Goal: Check status: Check status

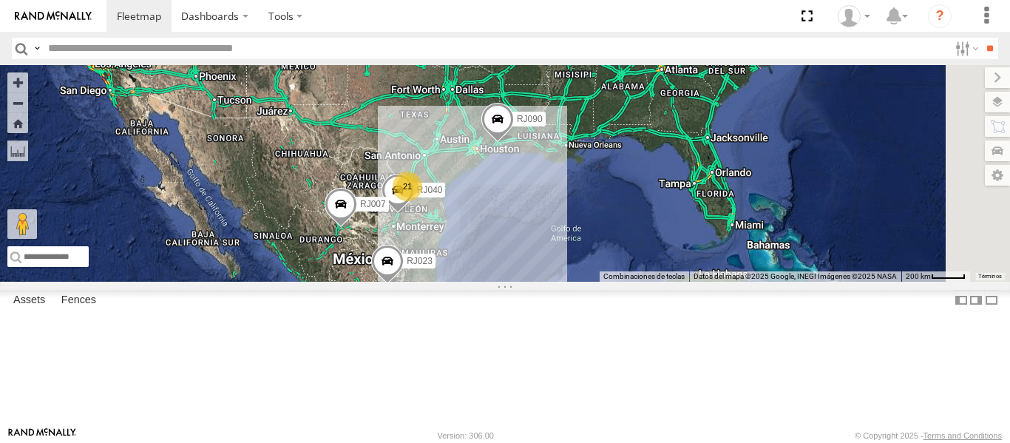
scroll to position [222, 0]
click at [0, 0] on div "RJ023" at bounding box center [0, 0] width 0 height 0
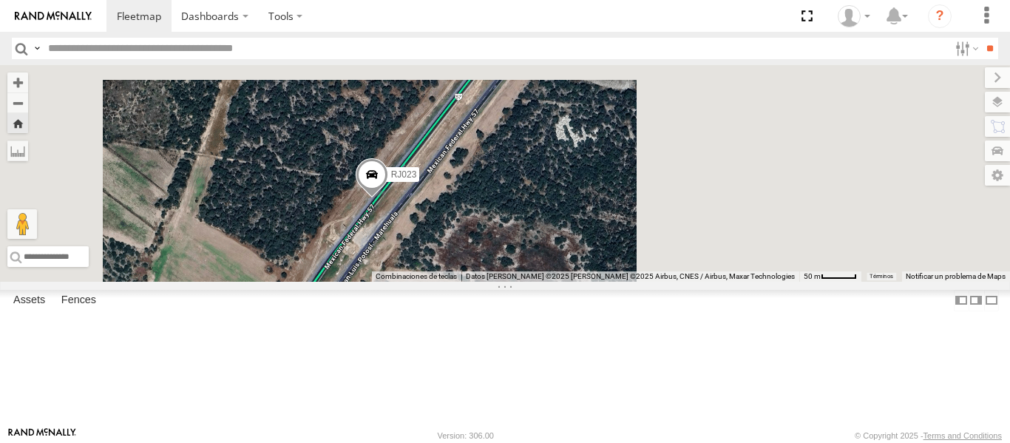
drag, startPoint x: 583, startPoint y: 224, endPoint x: 450, endPoint y: 250, distance: 136.3
click at [450, 250] on div "RJ023" at bounding box center [505, 173] width 1010 height 217
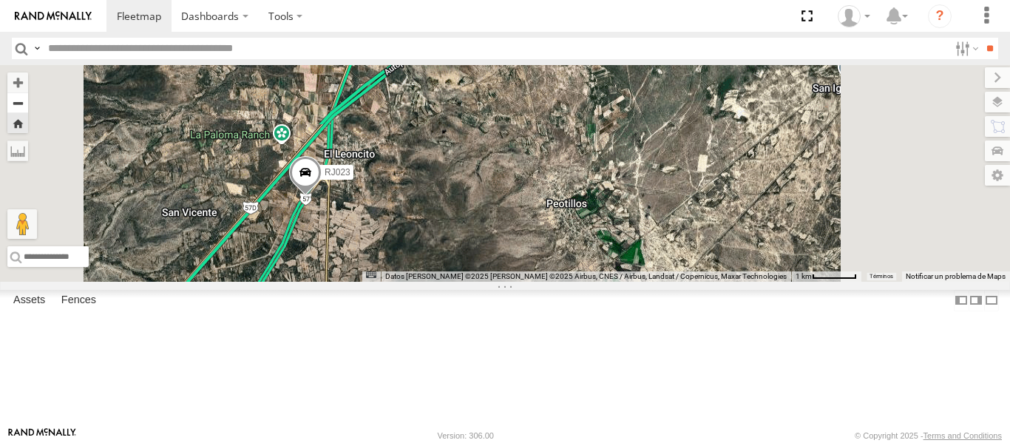
click at [28, 101] on button "Zoom out" at bounding box center [17, 102] width 21 height 21
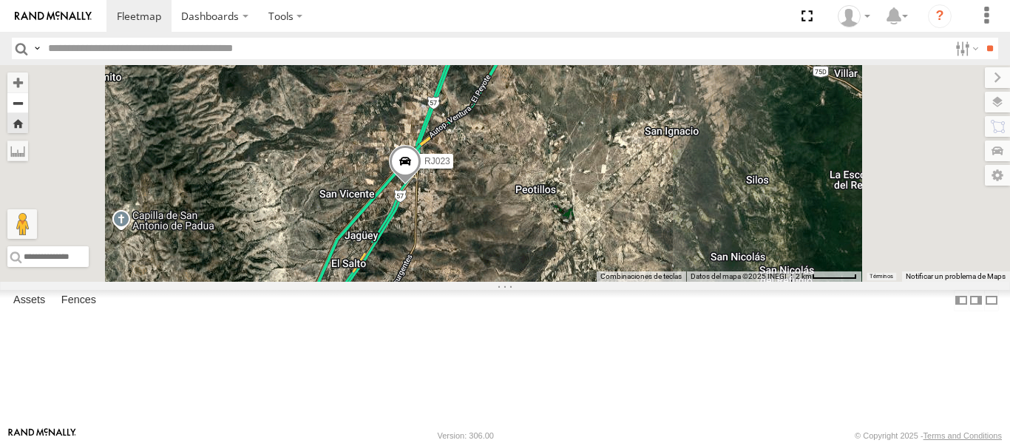
click at [28, 101] on button "Zoom out" at bounding box center [17, 102] width 21 height 21
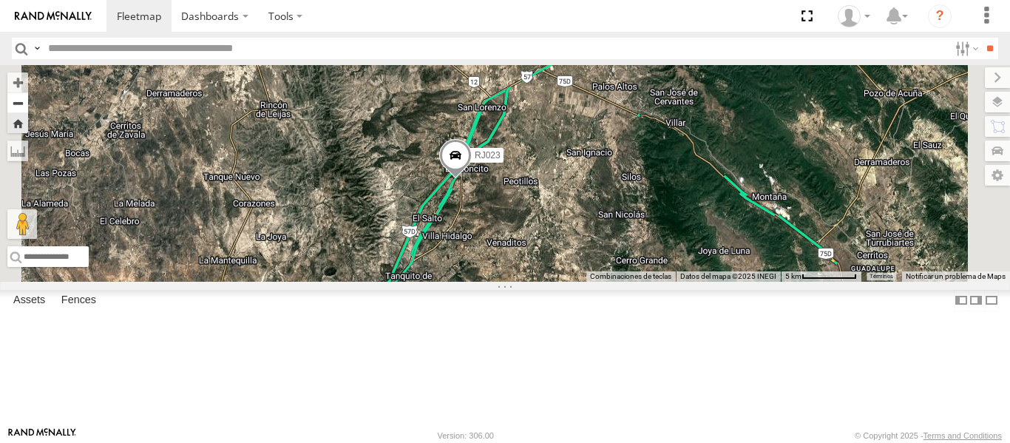
click at [28, 101] on button "Zoom out" at bounding box center [17, 102] width 21 height 21
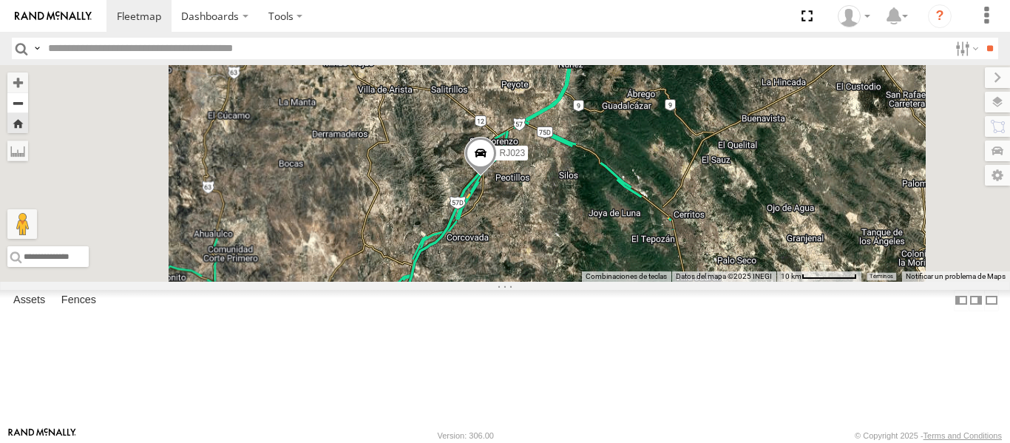
click at [28, 101] on button "Zoom out" at bounding box center [17, 102] width 21 height 21
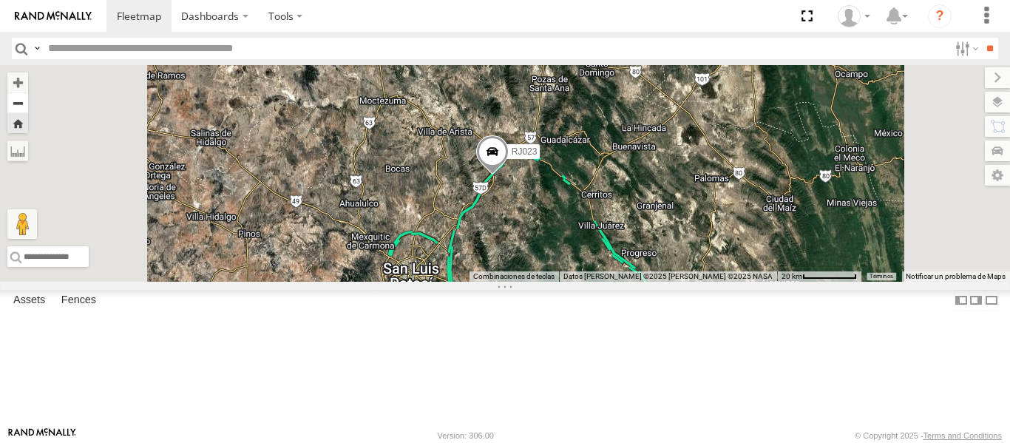
click at [28, 101] on button "Zoom out" at bounding box center [17, 102] width 21 height 21
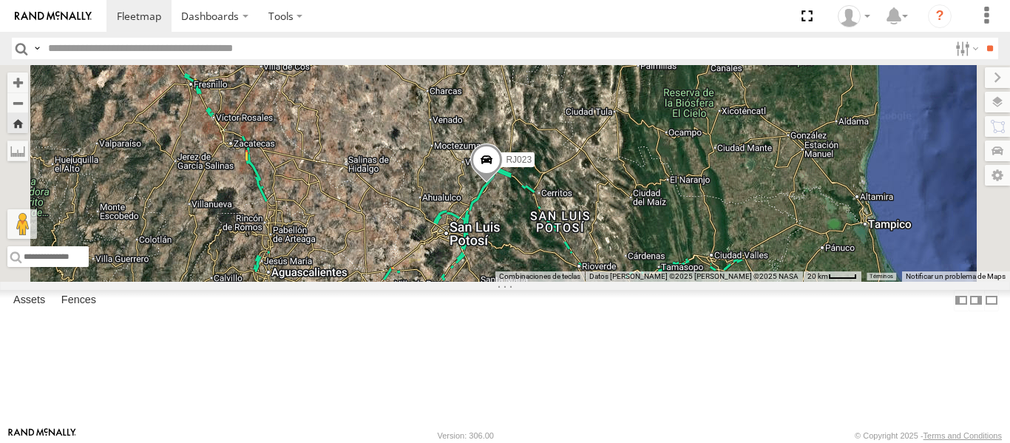
scroll to position [0, 0]
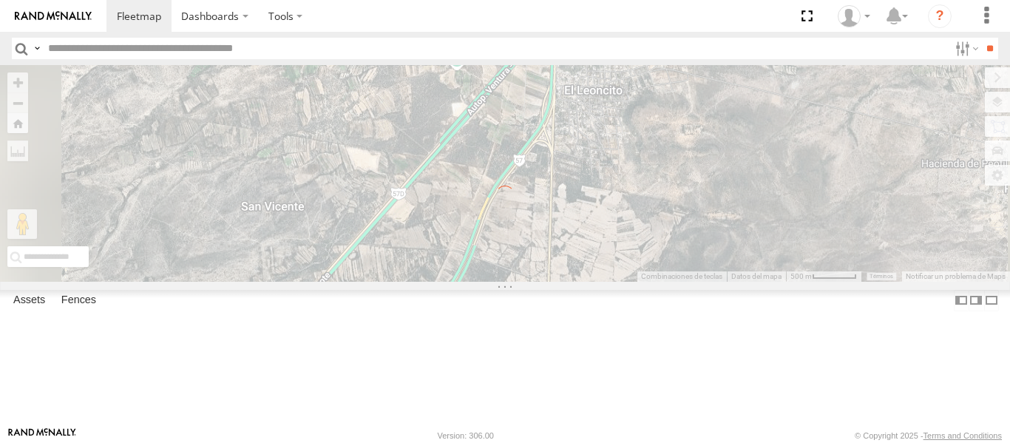
drag, startPoint x: 714, startPoint y: 160, endPoint x: 622, endPoint y: 194, distance: 98.2
click at [622, 194] on div "← Mover a la izquierda → Mover a la derecha ↑ Mover hacia arriba ↓ Mover hacia …" at bounding box center [505, 173] width 1010 height 217
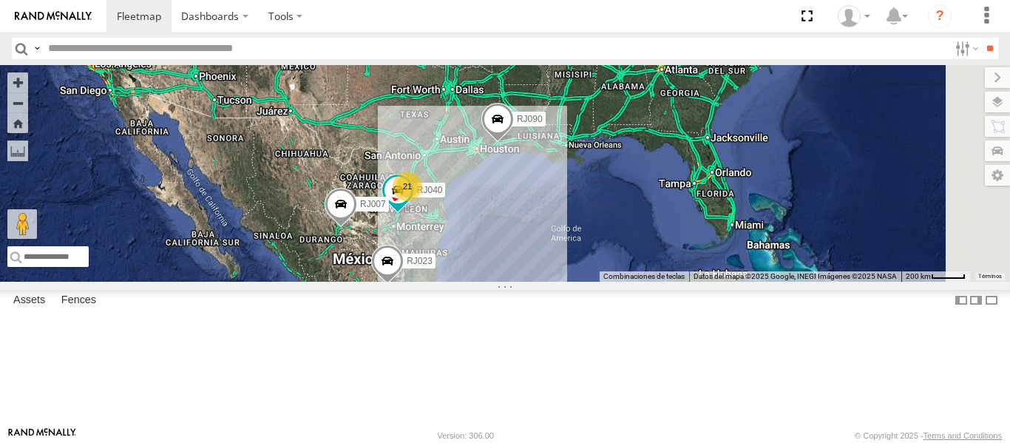
scroll to position [268, 0]
click at [0, 0] on div "XPD GLOBAL" at bounding box center [0, 0] width 0 height 0
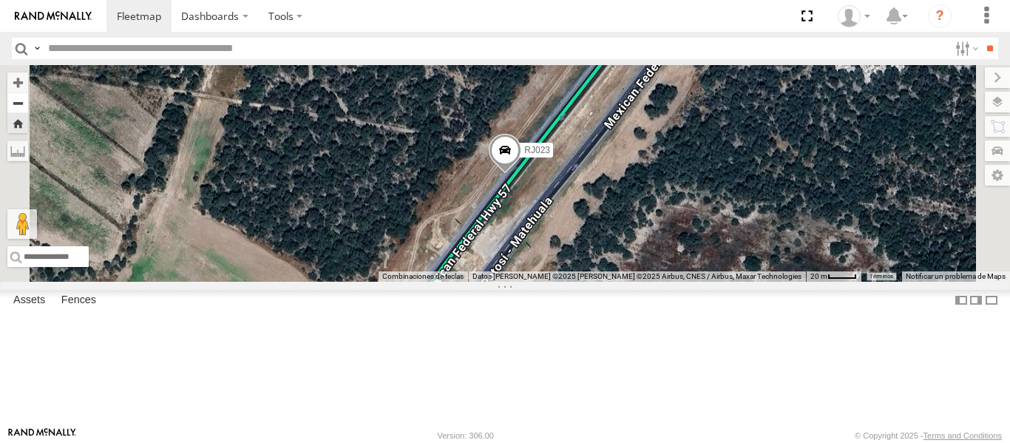
click at [28, 109] on button "Zoom out" at bounding box center [17, 102] width 21 height 21
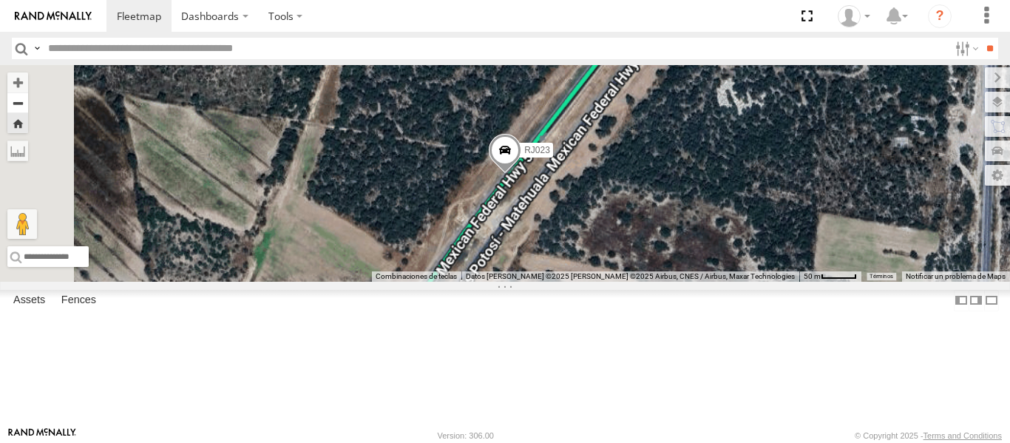
click at [28, 109] on button "Zoom out" at bounding box center [17, 102] width 21 height 21
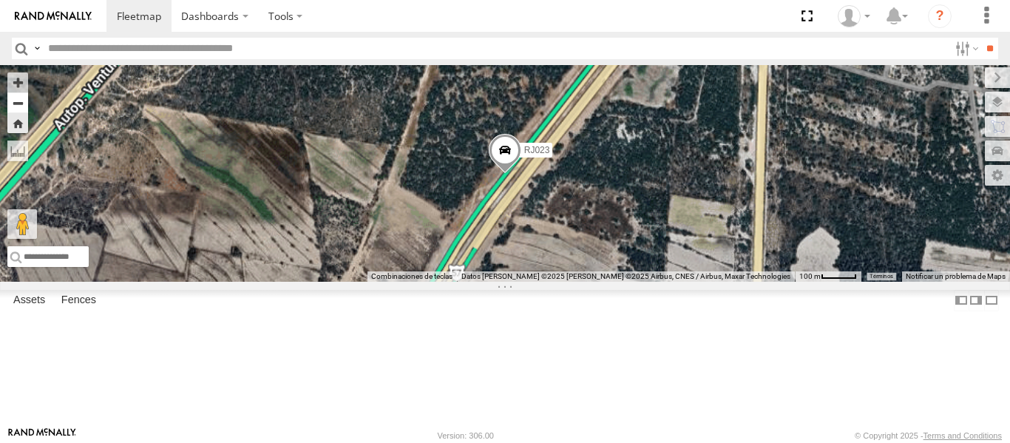
click at [28, 109] on button "Zoom out" at bounding box center [17, 102] width 21 height 21
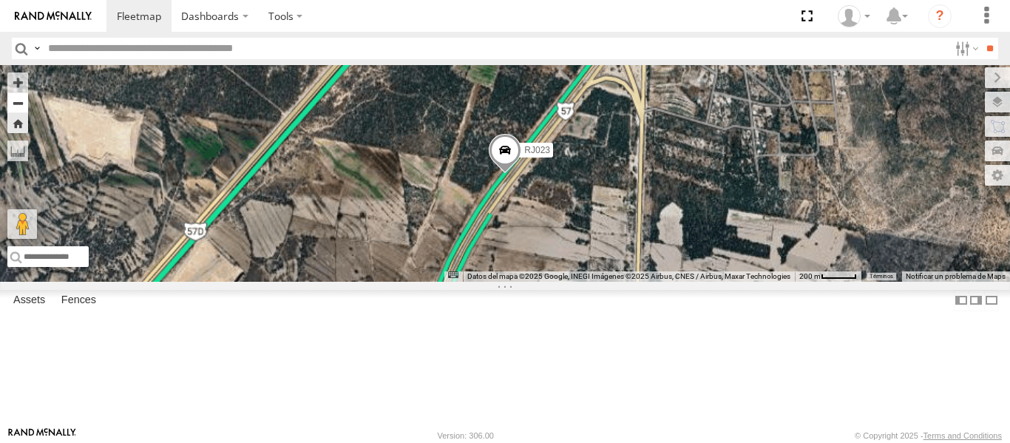
click at [28, 109] on button "Zoom out" at bounding box center [17, 102] width 21 height 21
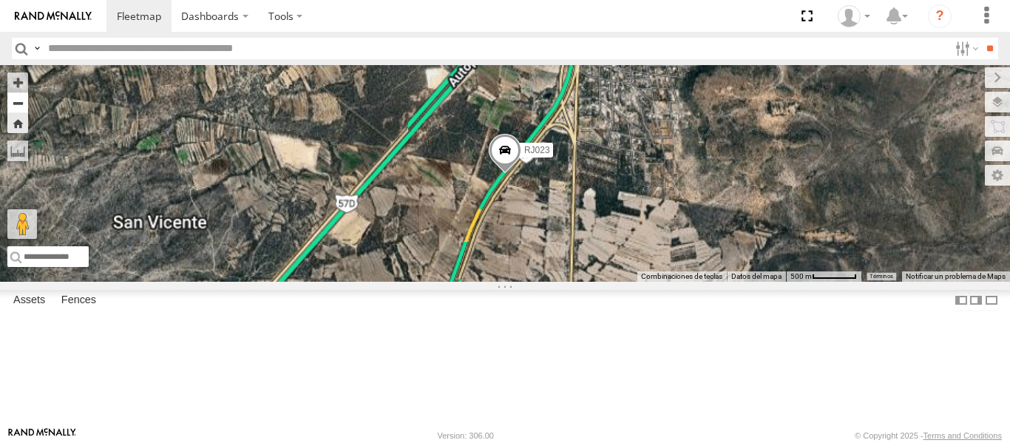
click at [28, 109] on button "Zoom out" at bounding box center [17, 102] width 21 height 21
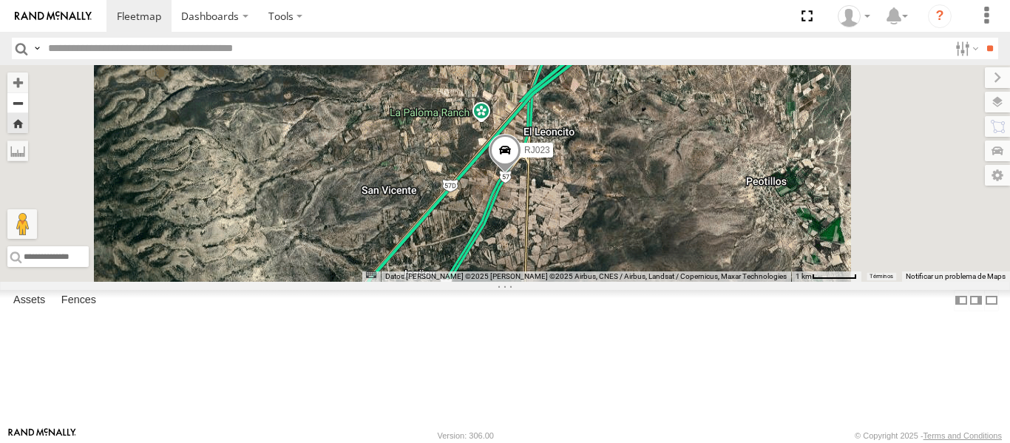
click at [28, 109] on button "Zoom out" at bounding box center [17, 102] width 21 height 21
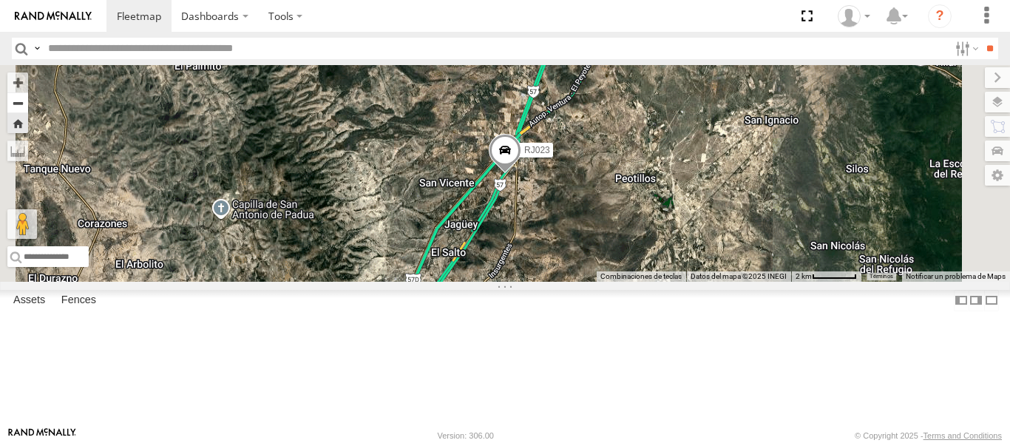
click at [28, 109] on button "Zoom out" at bounding box center [17, 102] width 21 height 21
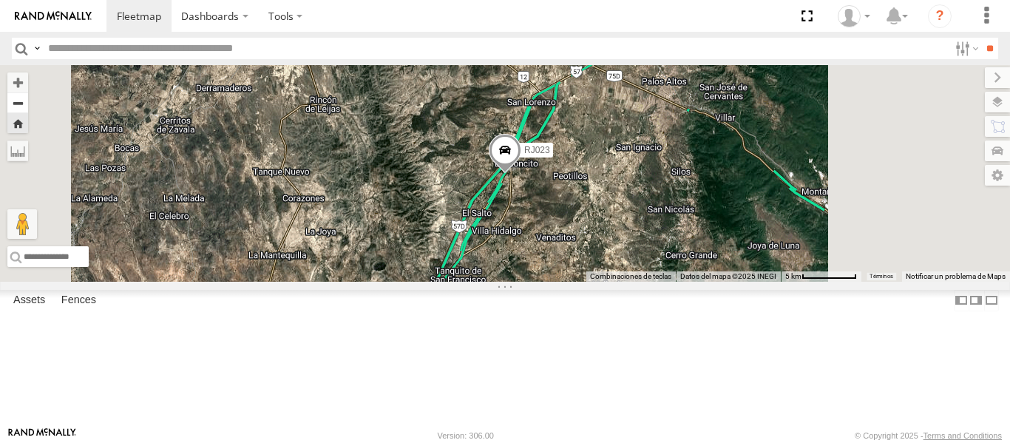
click at [28, 109] on button "Zoom out" at bounding box center [17, 102] width 21 height 21
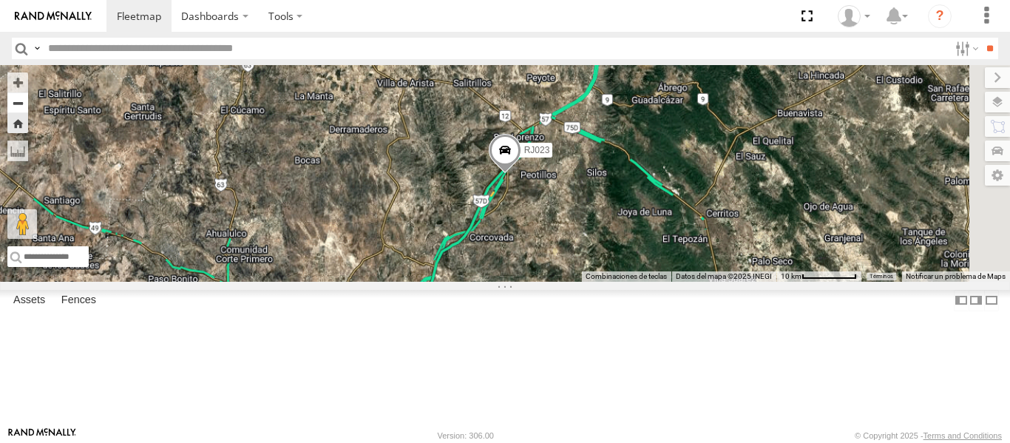
click at [28, 109] on button "Zoom out" at bounding box center [17, 102] width 21 height 21
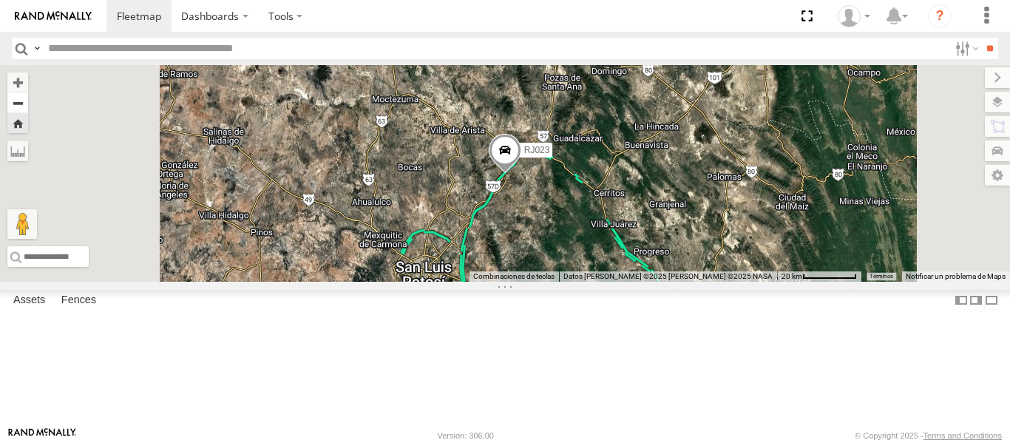
click at [28, 109] on button "Zoom out" at bounding box center [17, 102] width 21 height 21
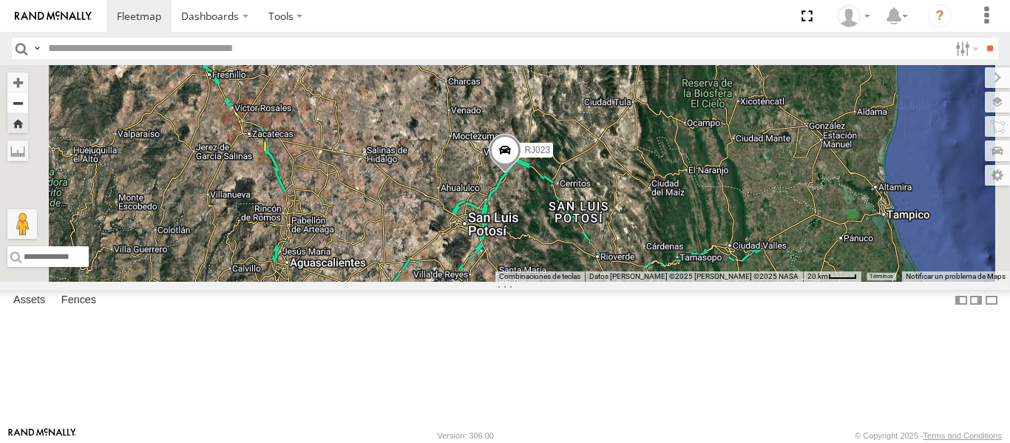
click at [28, 109] on button "Zoom out" at bounding box center [17, 102] width 21 height 21
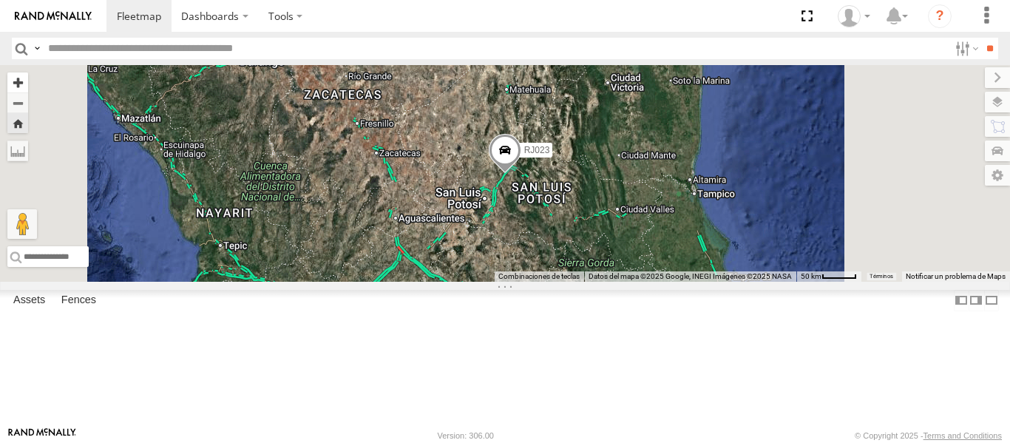
click at [28, 89] on button "Zoom in" at bounding box center [17, 82] width 21 height 20
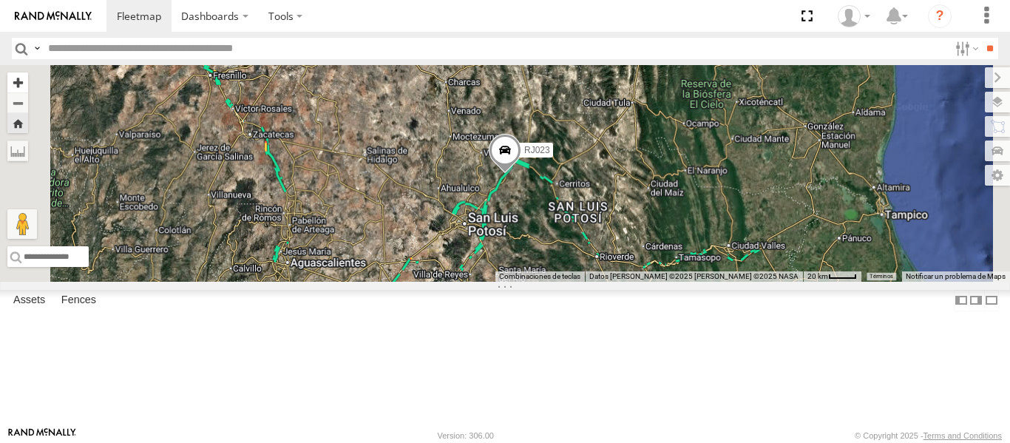
click at [28, 89] on button "Zoom in" at bounding box center [17, 82] width 21 height 20
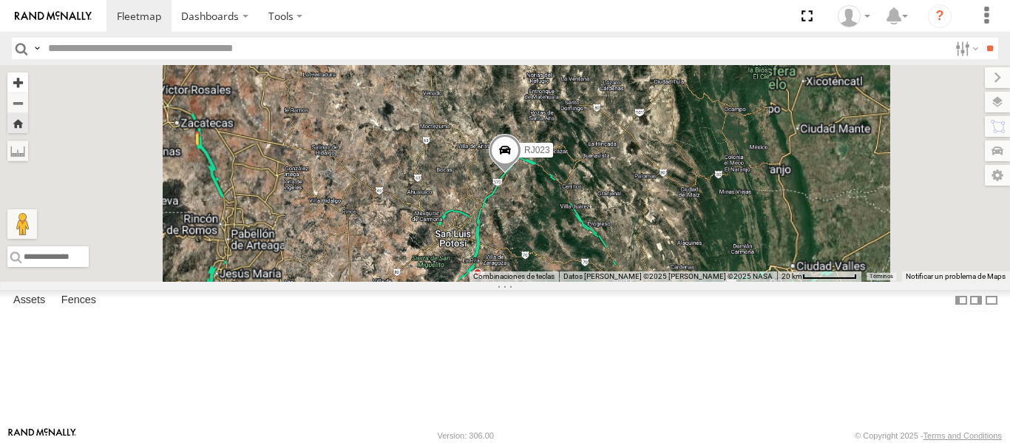
click at [28, 89] on button "Zoom in" at bounding box center [17, 82] width 21 height 20
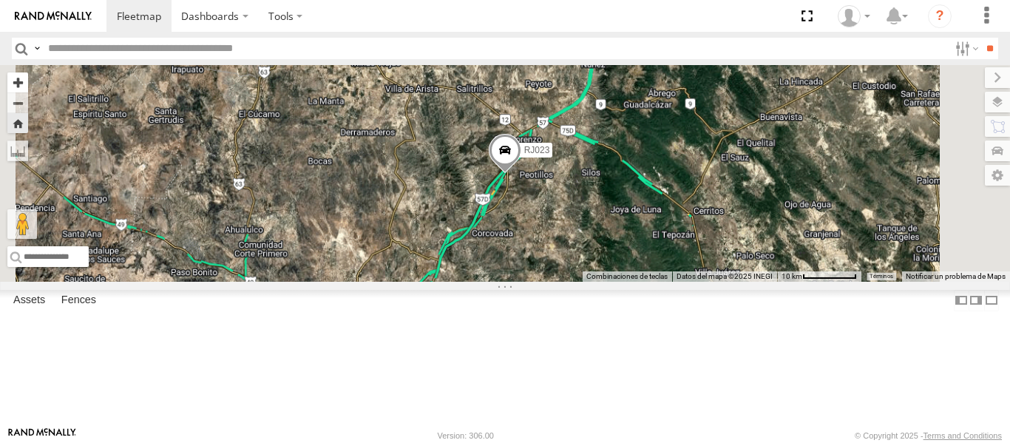
click at [28, 89] on button "Zoom in" at bounding box center [17, 82] width 21 height 20
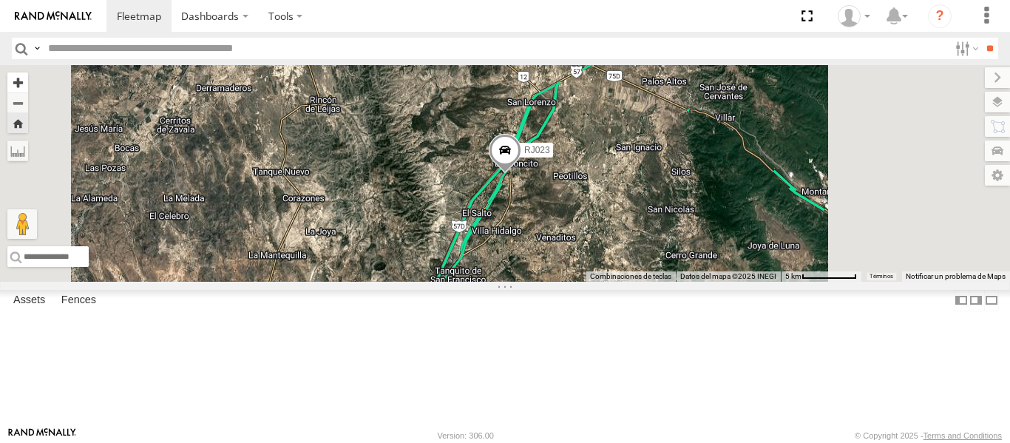
click at [28, 89] on button "Zoom in" at bounding box center [17, 82] width 21 height 20
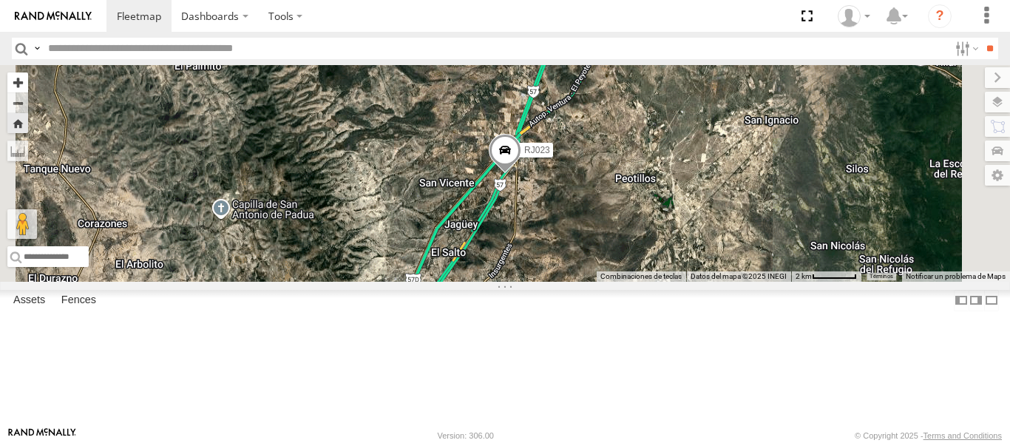
click at [28, 89] on button "Zoom in" at bounding box center [17, 82] width 21 height 20
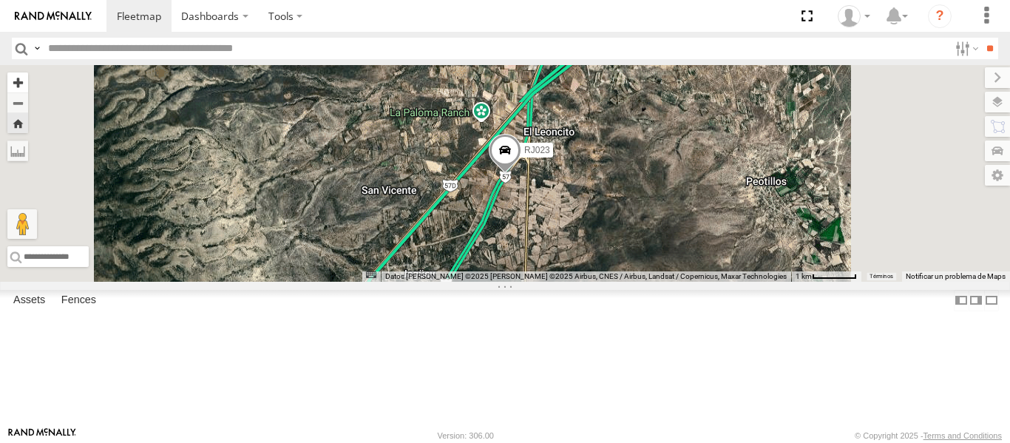
click at [28, 89] on button "Zoom in" at bounding box center [17, 82] width 21 height 20
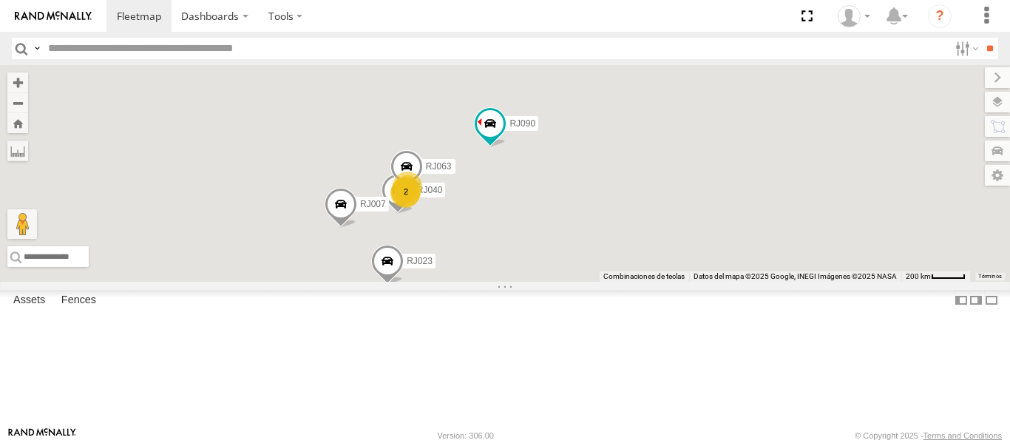
scroll to position [0, 0]
